Goal: Information Seeking & Learning: Learn about a topic

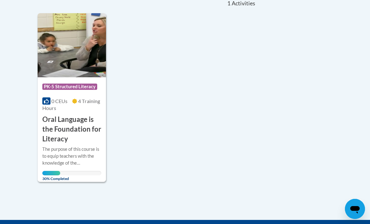
scroll to position [148, 0]
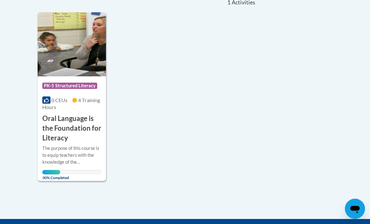
click at [83, 132] on h3 "Oral Language is the Foundation for Literacy" at bounding box center [71, 128] width 59 height 29
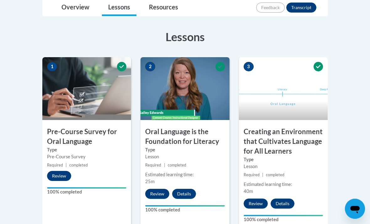
scroll to position [168, 0]
click at [290, 202] on button "Details" at bounding box center [283, 203] width 24 height 10
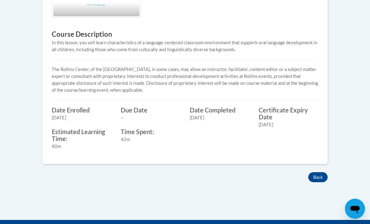
scroll to position [279, 0]
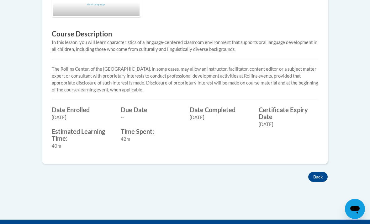
click at [319, 175] on button "Back" at bounding box center [318, 177] width 19 height 10
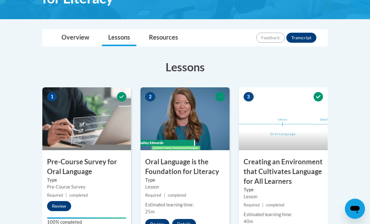
scroll to position [137, 0]
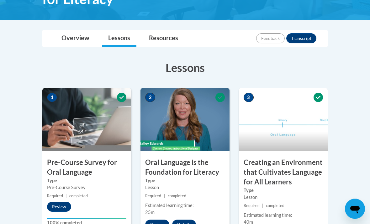
click at [303, 42] on button "Transcript" at bounding box center [302, 39] width 30 height 10
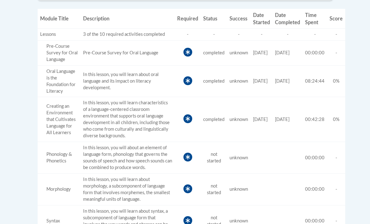
scroll to position [249, 0]
click at [340, 73] on td "Score 0%" at bounding box center [336, 82] width 18 height 32
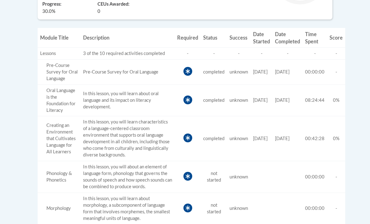
scroll to position [226, 0]
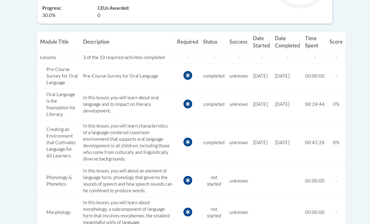
click at [340, 140] on span "0%" at bounding box center [336, 142] width 7 height 5
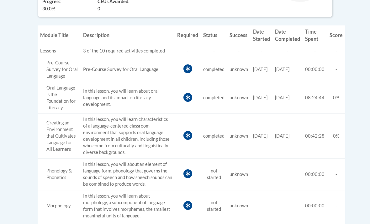
scroll to position [232, 0]
click at [337, 132] on td "Score 0%" at bounding box center [336, 136] width 18 height 45
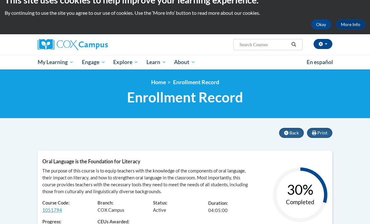
scroll to position [0, 0]
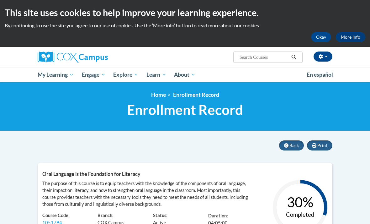
click at [292, 147] on span "Back" at bounding box center [294, 144] width 9 height 5
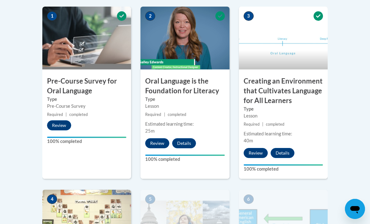
scroll to position [219, 0]
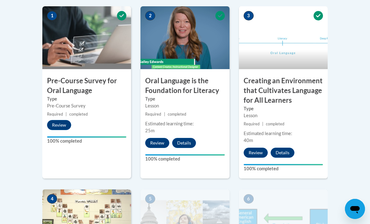
click at [161, 144] on button "Review" at bounding box center [157, 143] width 24 height 10
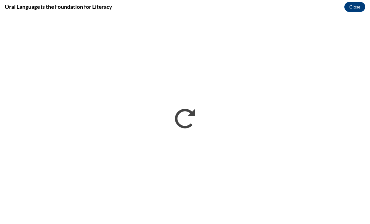
scroll to position [0, 0]
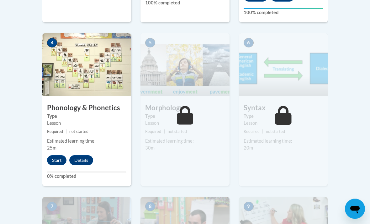
scroll to position [358, 0]
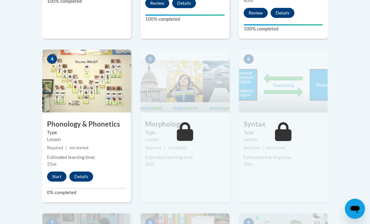
click at [61, 178] on button "Start" at bounding box center [56, 177] width 19 height 10
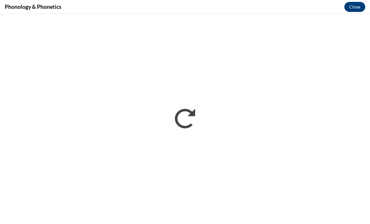
scroll to position [0, 0]
